Goal: Task Accomplishment & Management: Use online tool/utility

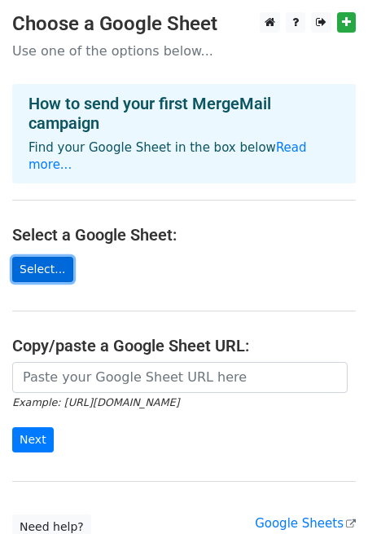
click at [51, 257] on link "Select..." at bounding box center [42, 269] width 61 height 25
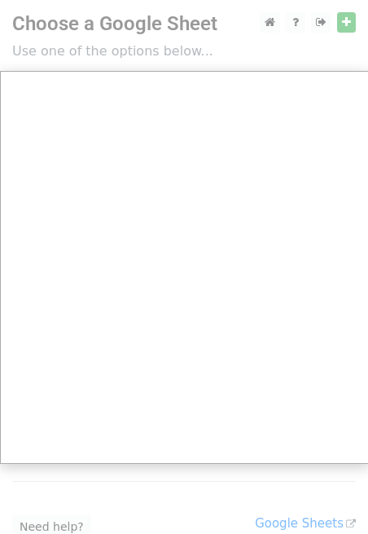
click at [344, 27] on div at bounding box center [184, 326] width 368 height 653
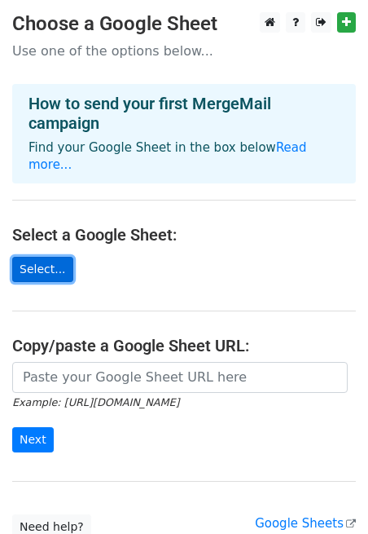
click at [54, 257] on link "Select..." at bounding box center [42, 269] width 61 height 25
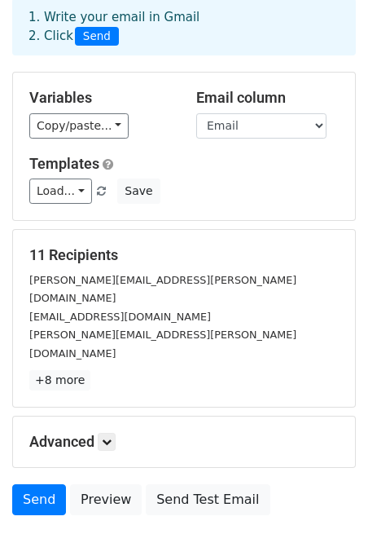
scroll to position [87, 0]
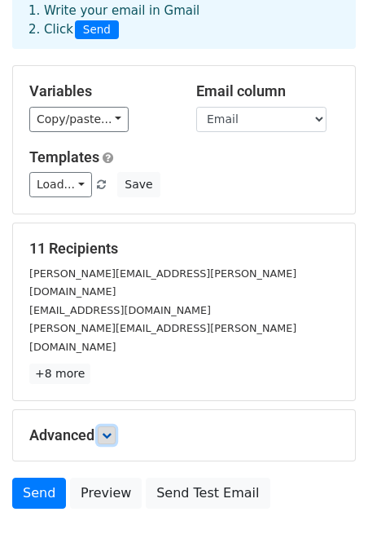
click at [116, 426] on link at bounding box center [107, 435] width 18 height 18
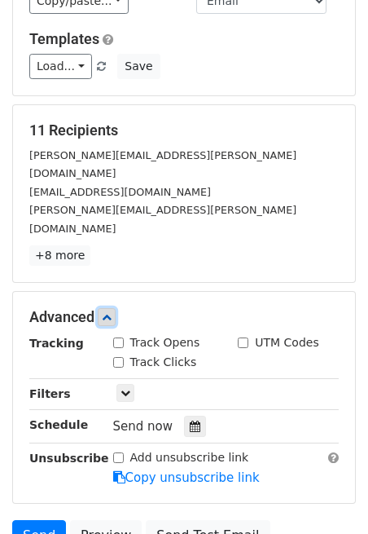
scroll to position [210, 0]
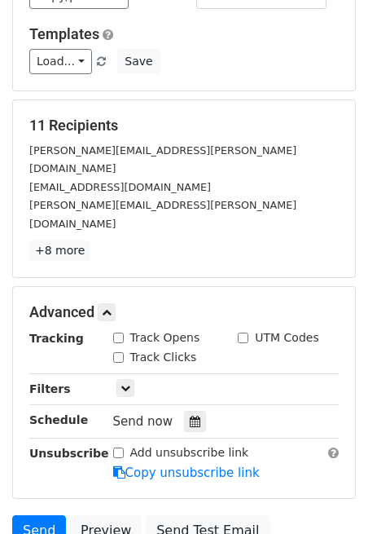
click at [118, 332] on input "Track Opens" at bounding box center [118, 337] width 11 height 11
checkbox input "true"
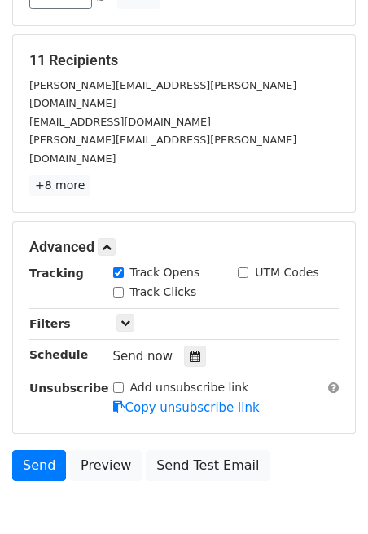
scroll to position [282, 0]
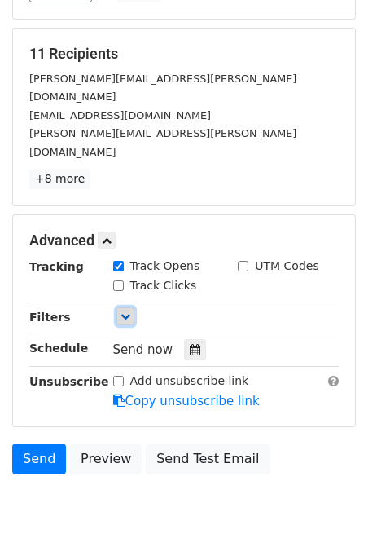
click at [125, 311] on icon at bounding box center [126, 316] width 10 height 10
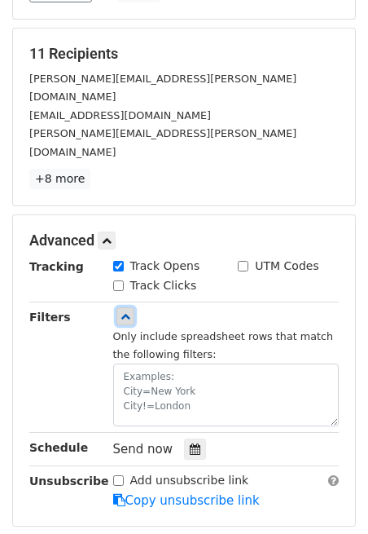
click at [125, 311] on icon at bounding box center [126, 316] width 10 height 10
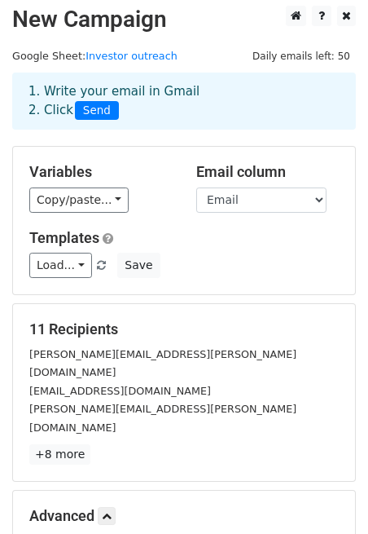
scroll to position [0, 0]
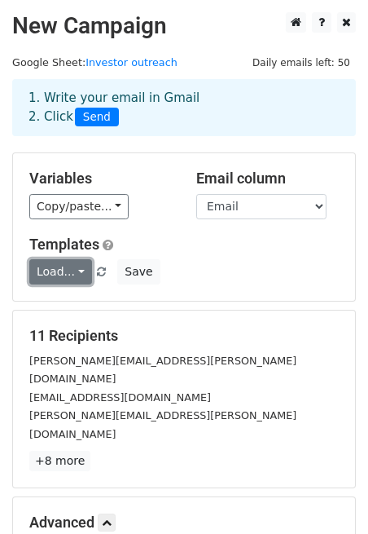
click at [81, 272] on link "Load..." at bounding box center [60, 271] width 63 height 25
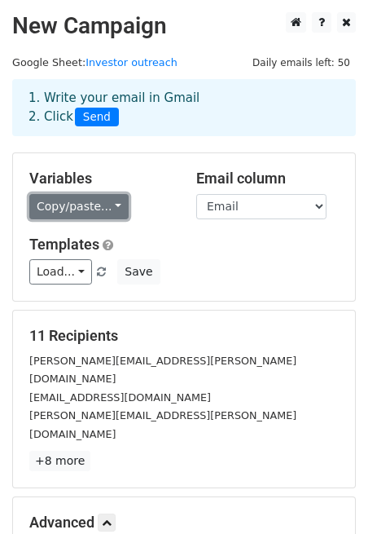
click at [75, 209] on link "Copy/paste..." at bounding box center [78, 206] width 99 height 25
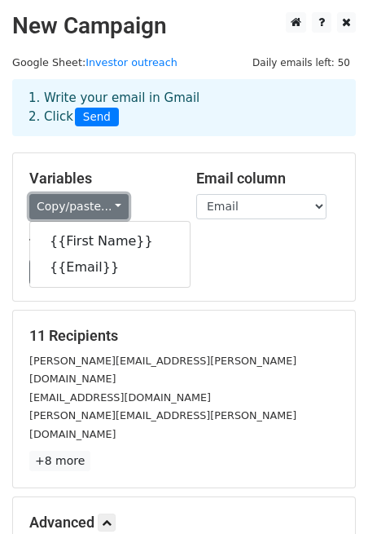
click at [75, 209] on link "Copy/paste..." at bounding box center [78, 206] width 99 height 25
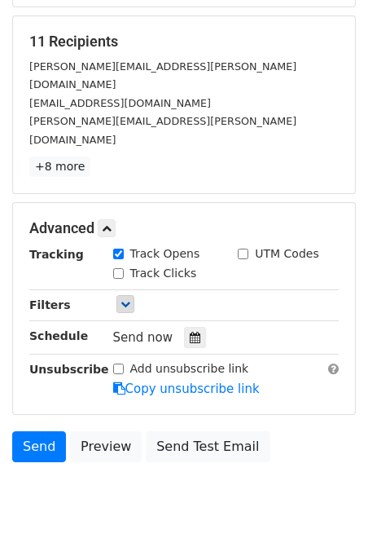
scroll to position [295, 0]
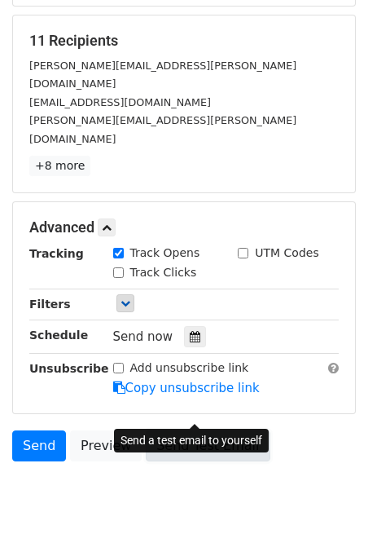
click at [169, 430] on link "Send Test Email" at bounding box center [208, 445] width 124 height 31
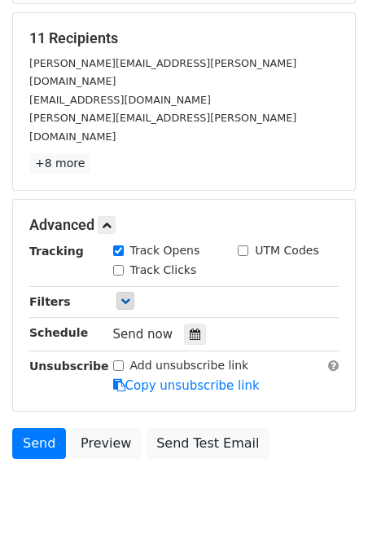
scroll to position [299, 0]
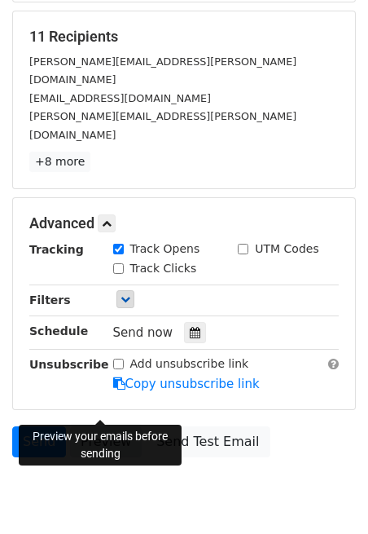
click at [109, 426] on link "Preview" at bounding box center [106, 441] width 72 height 31
